Goal: Participate in discussion: Engage in conversation with other users on a specific topic

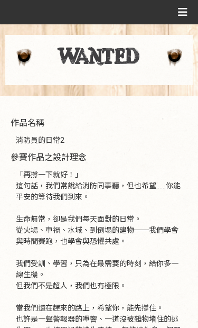
click at [186, 12] on icon at bounding box center [183, 12] width 10 height 16
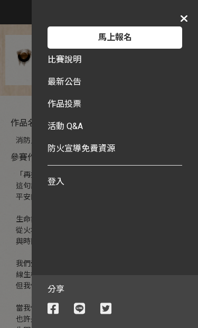
click at [79, 72] on link "最新公告" at bounding box center [65, 82] width 34 height 22
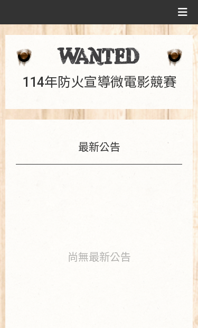
click at [187, 8] on icon at bounding box center [183, 12] width 10 height 16
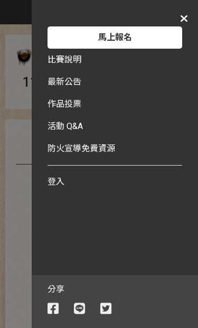
click at [59, 107] on span "作品投票" at bounding box center [65, 104] width 34 height 10
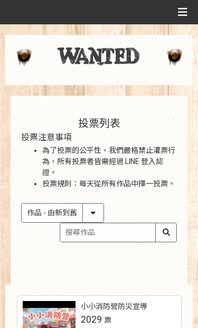
click at [96, 214] on select "作品 - 由新到舊 作品 - 由舊到新 票數 - 由多到少 票數 - 由少到多" at bounding box center [63, 212] width 82 height 18
select select "vote"
